Goal: Task Accomplishment & Management: Manage account settings

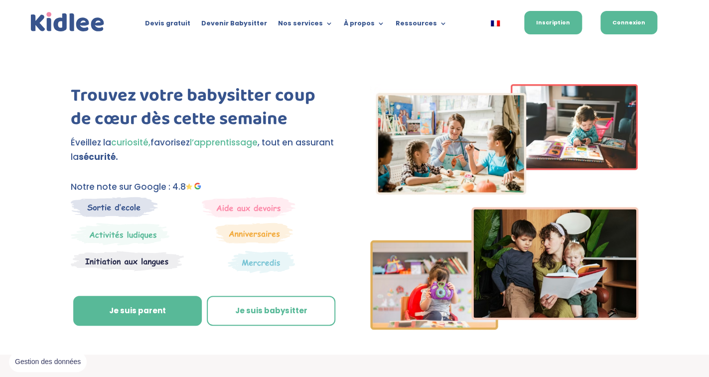
click at [637, 25] on link "Connexion" at bounding box center [628, 22] width 57 height 23
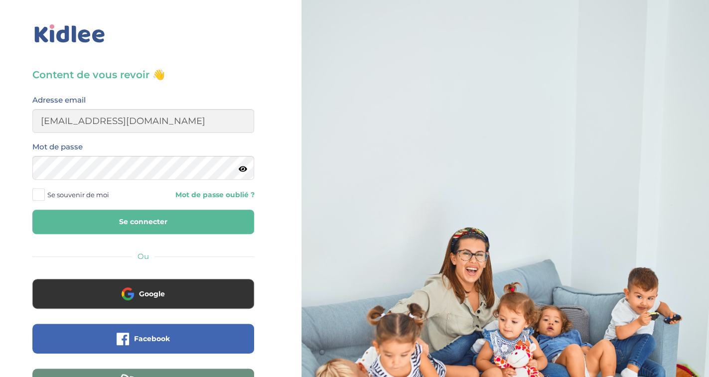
click at [157, 223] on button "Se connecter" at bounding box center [143, 222] width 222 height 24
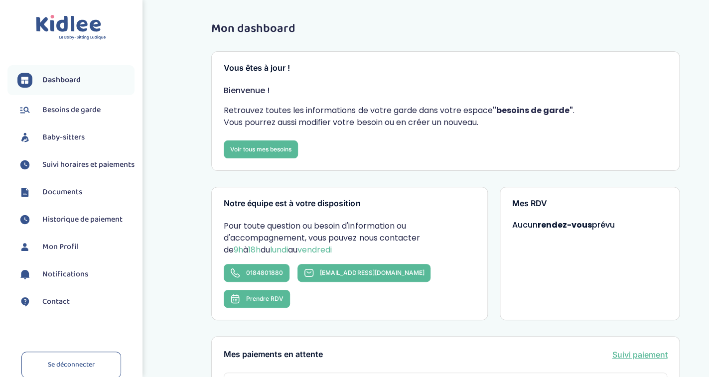
click at [68, 165] on span "Suivi horaires et paiements" at bounding box center [88, 165] width 92 height 12
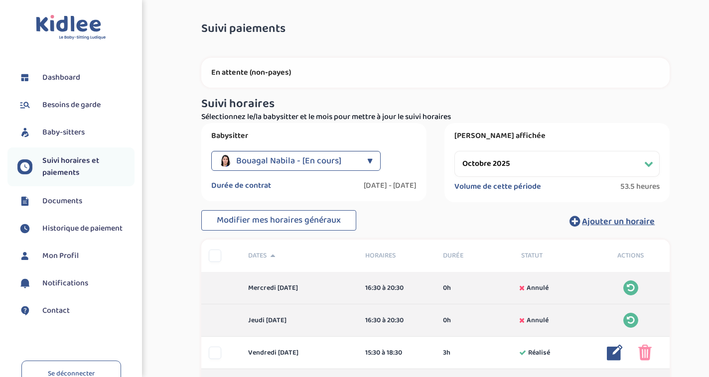
select select "octobre 2025"
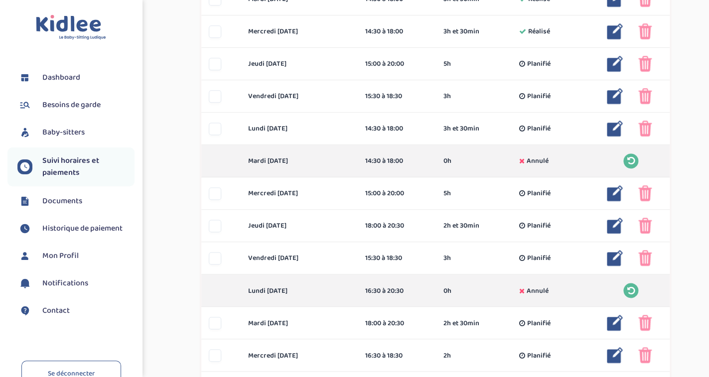
scroll to position [419, 0]
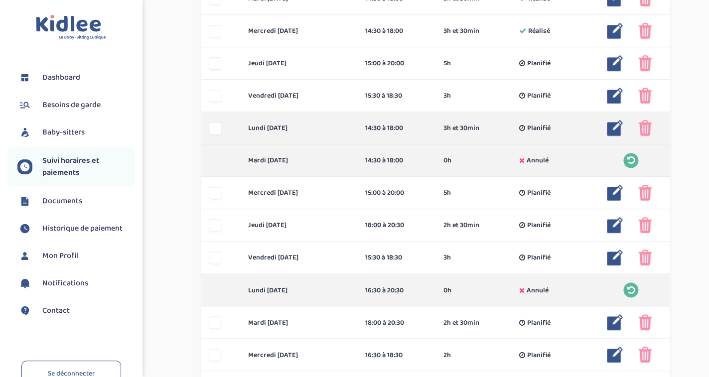
click at [613, 127] on img at bounding box center [615, 128] width 16 height 16
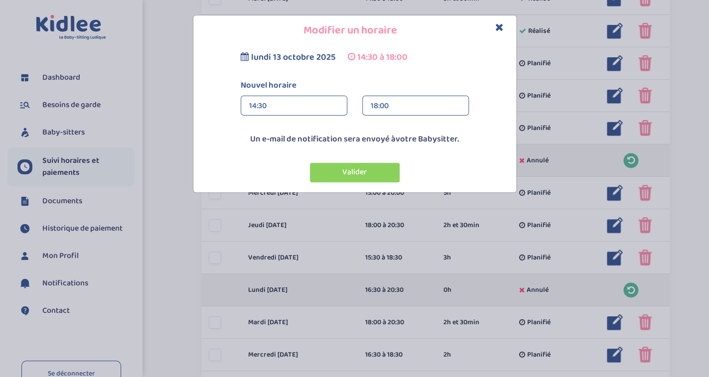
click at [288, 108] on div "14:30" at bounding box center [294, 106] width 90 height 20
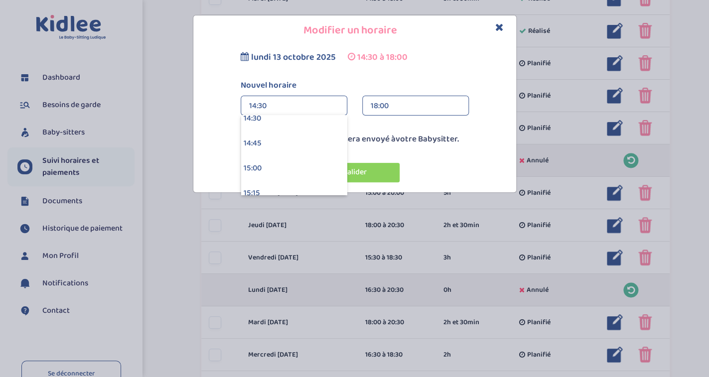
scroll to position [1467, 0]
click at [279, 158] on div "15:00" at bounding box center [294, 155] width 106 height 25
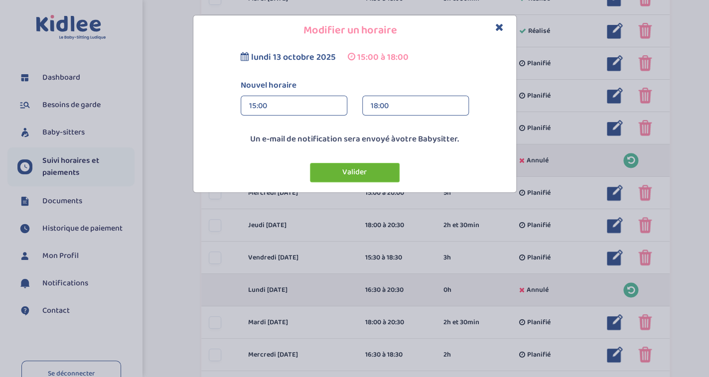
click at [364, 175] on button "Valider" at bounding box center [355, 172] width 90 height 19
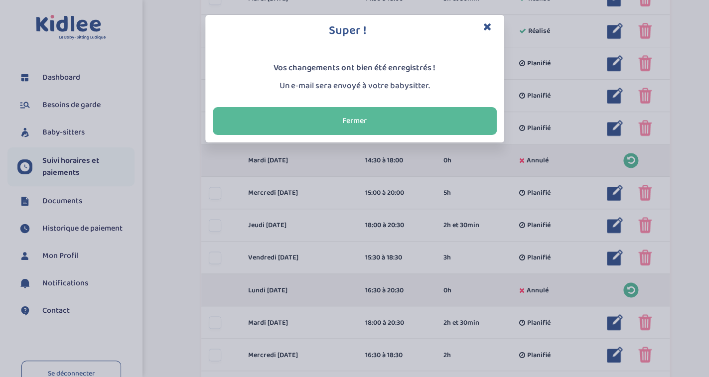
click at [488, 23] on icon "Close" at bounding box center [487, 26] width 8 height 10
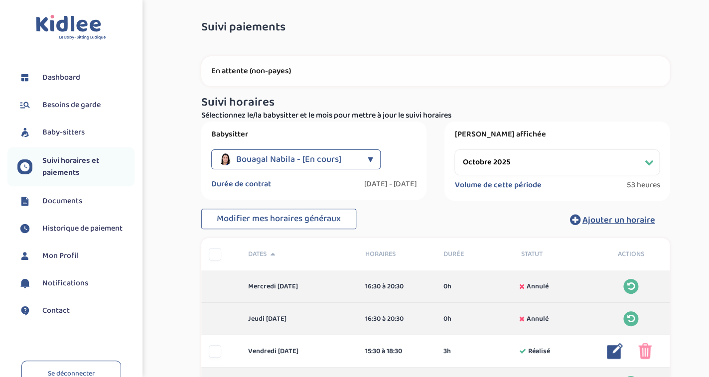
scroll to position [0, 0]
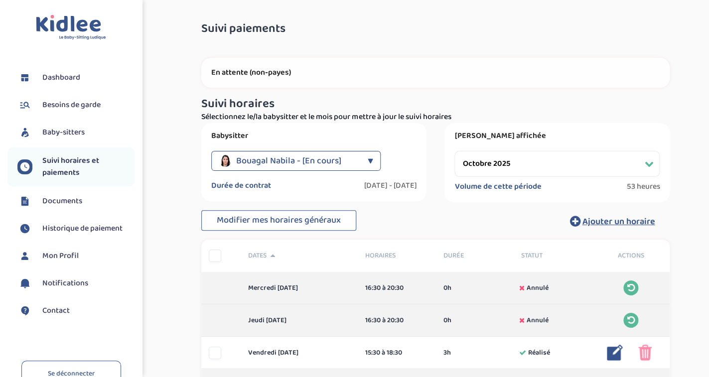
click at [67, 255] on span "Mon Profil" at bounding box center [60, 256] width 36 height 12
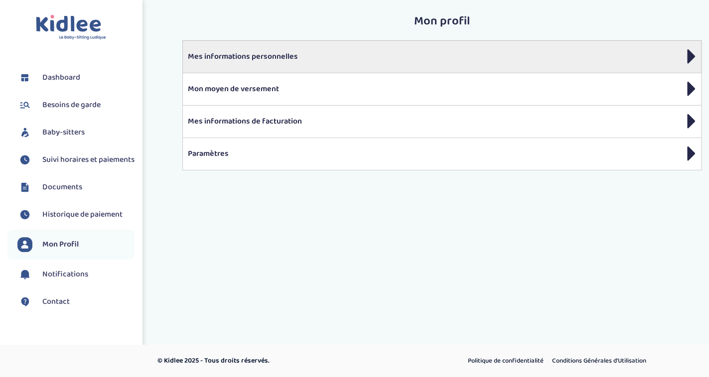
click at [232, 56] on p "Mes informations personnelles" at bounding box center [442, 57] width 509 height 12
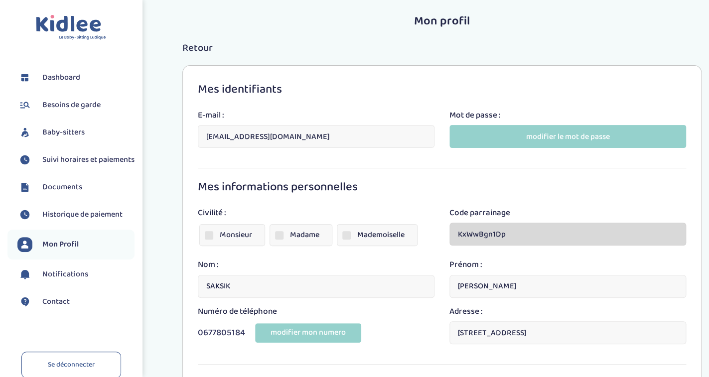
click at [62, 193] on span "Documents" at bounding box center [62, 187] width 40 height 12
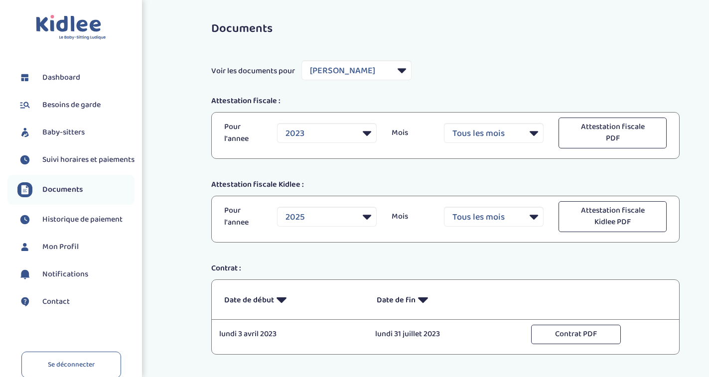
select select "23567"
select select "2023"
select select "40640"
click option "Bouagal Nabila" at bounding box center [0, 0] width 0 height 0
select select "2025"
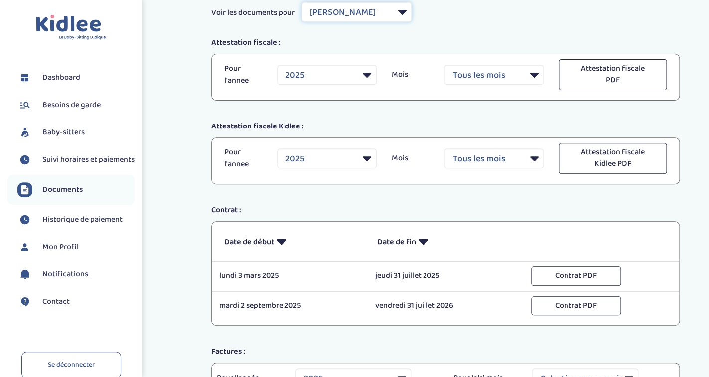
scroll to position [59, 0]
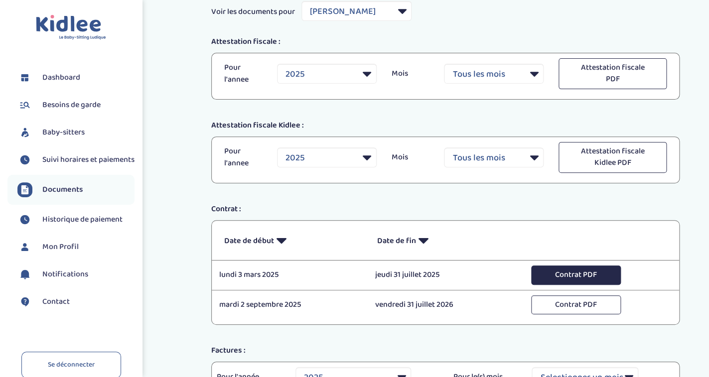
click at [564, 276] on button "Contrat PDF" at bounding box center [576, 275] width 90 height 19
click at [70, 162] on span "Suivi horaires et paiements" at bounding box center [88, 160] width 92 height 12
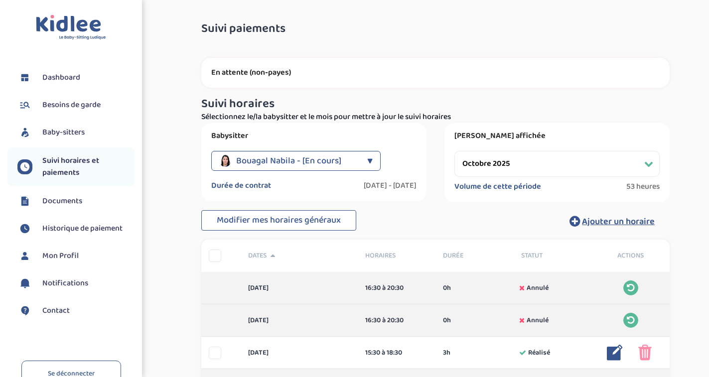
select select "octobre 2025"
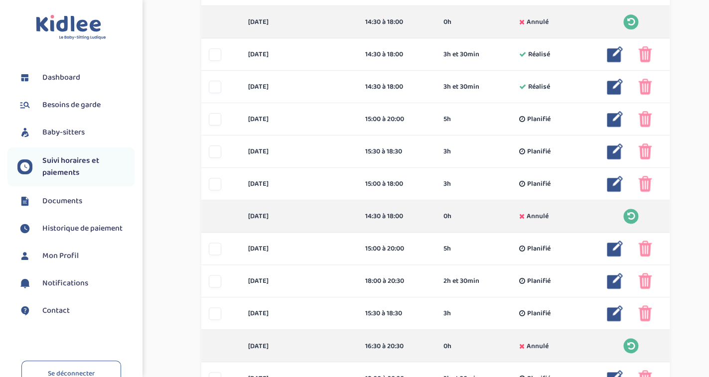
scroll to position [369, 0]
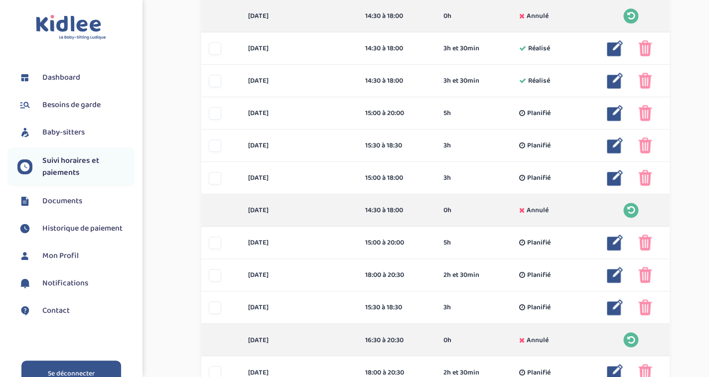
click at [93, 367] on link "Se déconnecter" at bounding box center [71, 374] width 100 height 26
